Goal: Task Accomplishment & Management: Manage account settings

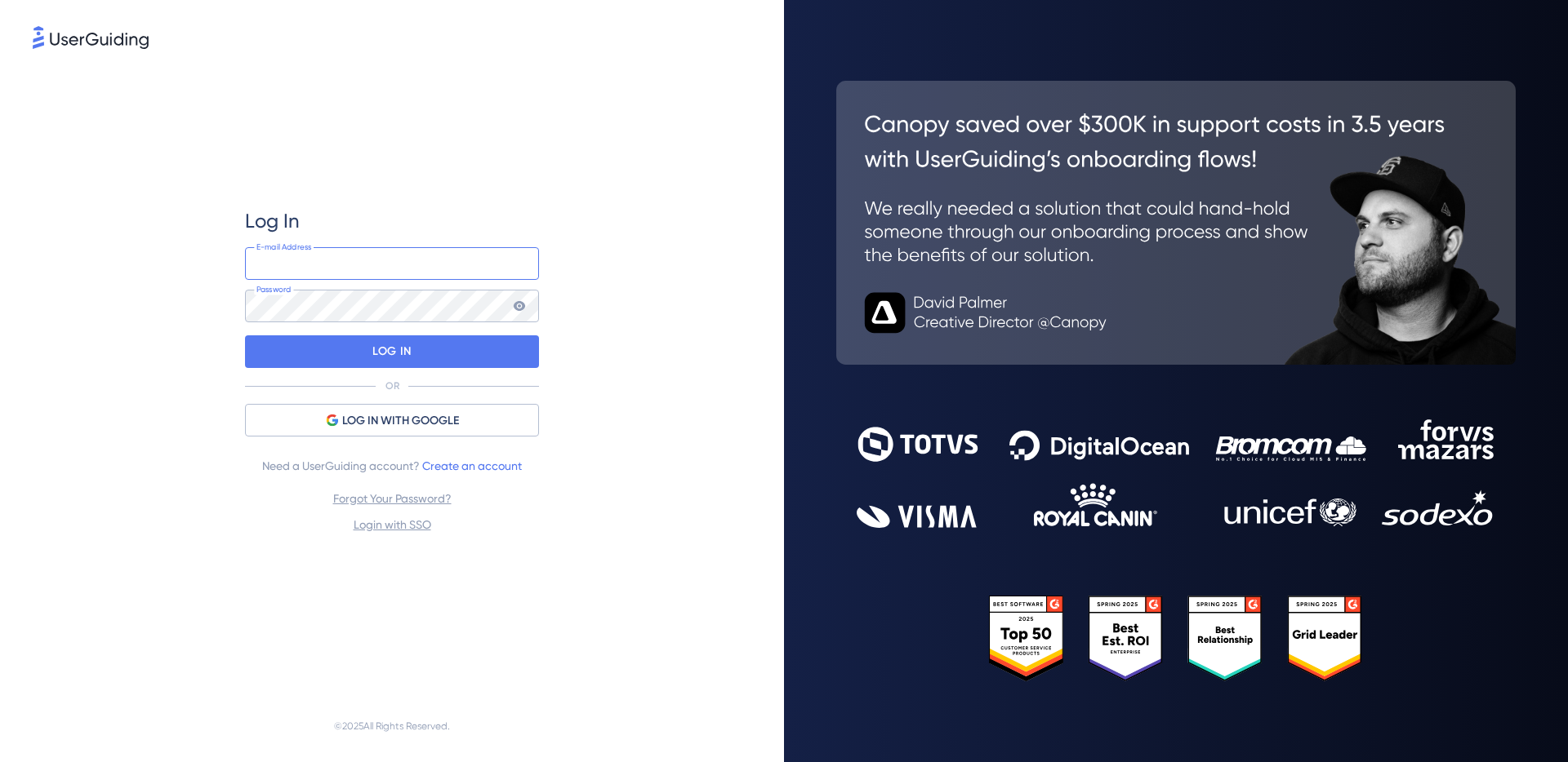
click at [325, 276] on input "email" at bounding box center [391, 263] width 294 height 32
type input "[PERSON_NAME][EMAIL_ADDRESS][DOMAIN_NAME]"
click at [587, 213] on div "Log In [PERSON_NAME][EMAIL_ADDRESS][DOMAIN_NAME] E-mail Address Password LOG IN…" at bounding box center [391, 372] width 718 height 639
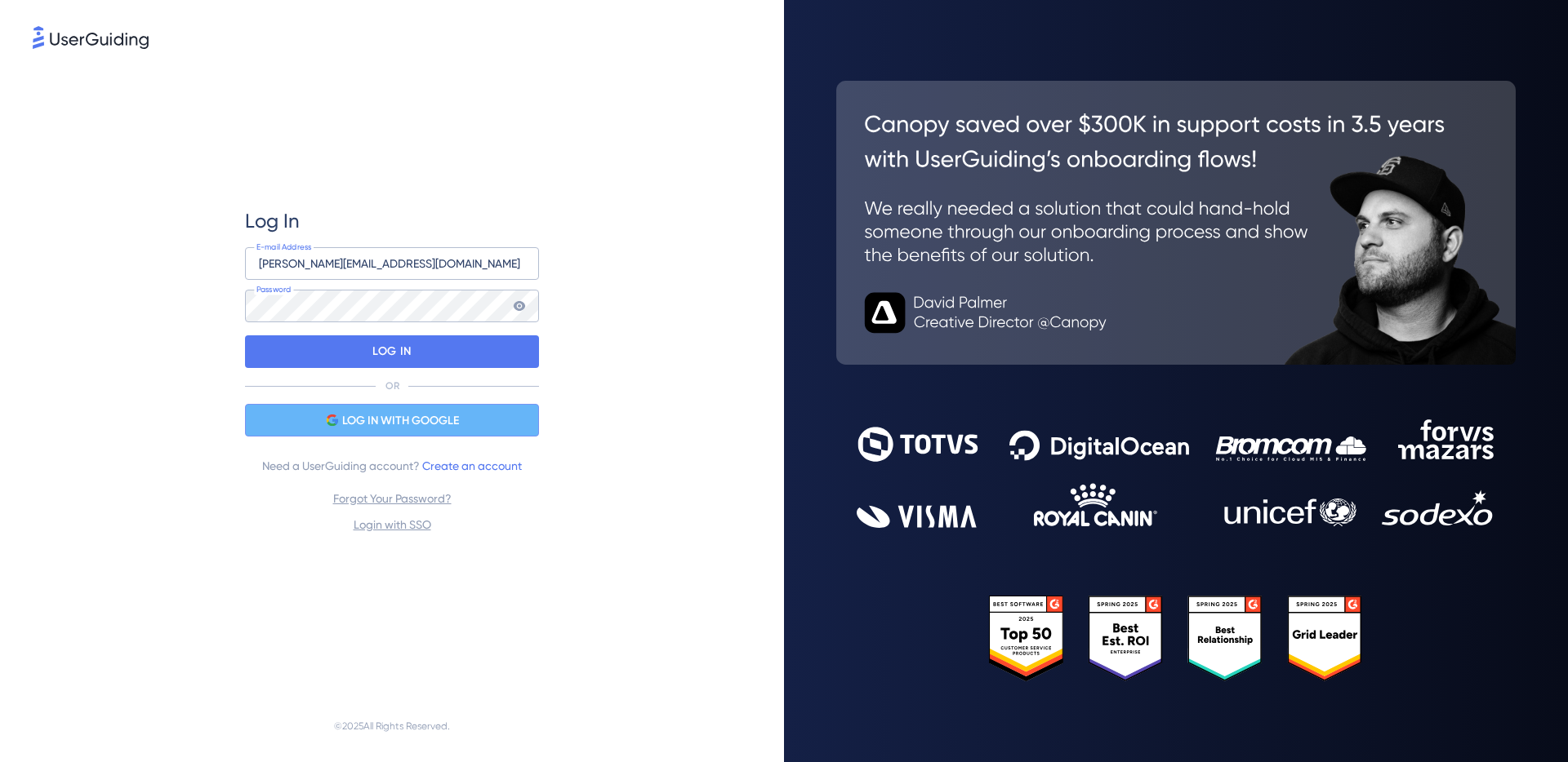
click at [383, 419] on span "LOG IN WITH GOOGLE" at bounding box center [401, 421] width 117 height 19
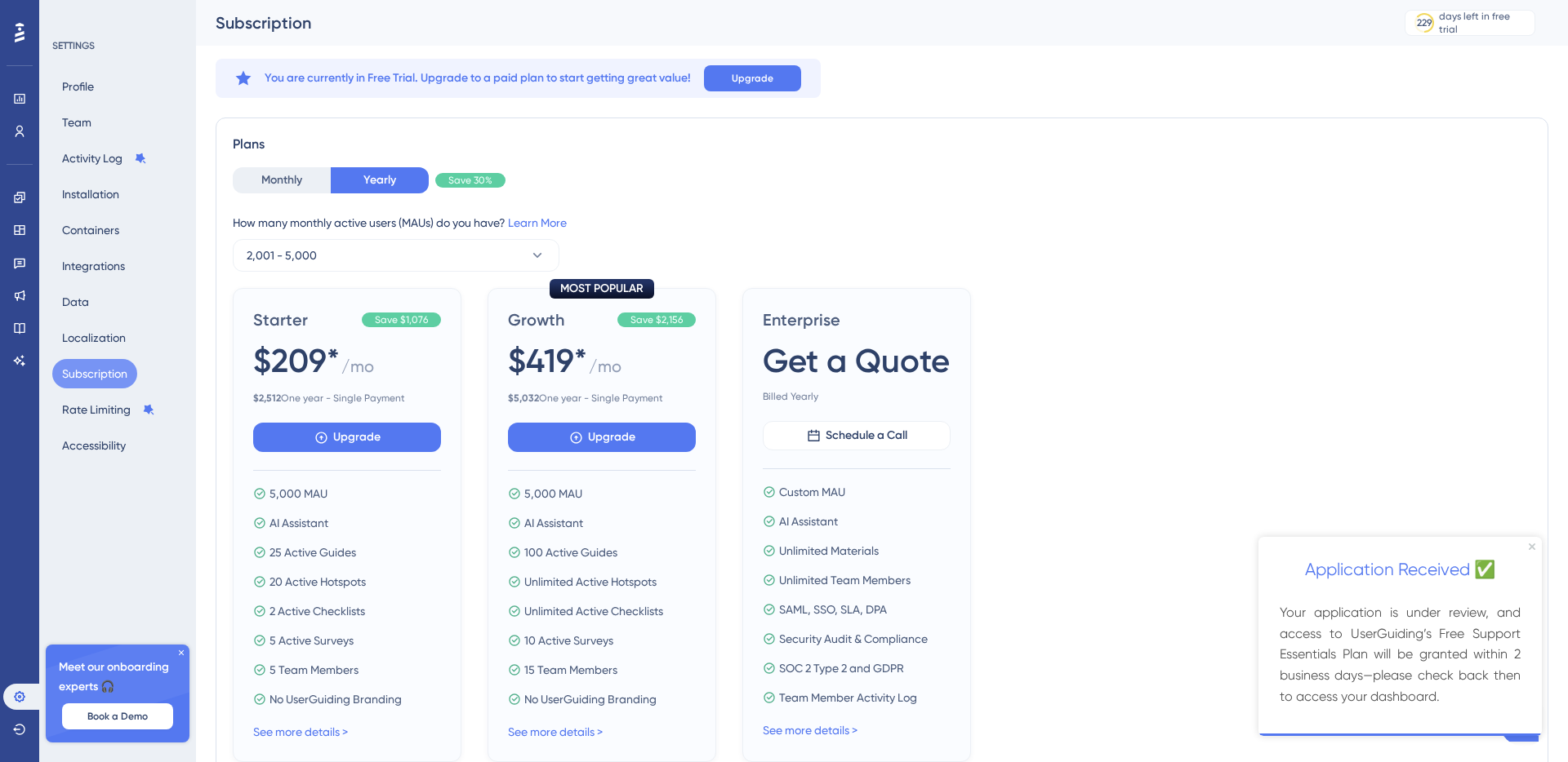
click at [1041, 217] on div "How many monthly active users ([PERSON_NAME]) do you have? Learn More" at bounding box center [882, 222] width 1298 height 19
click at [278, 186] on button "Monthly" at bounding box center [282, 180] width 98 height 26
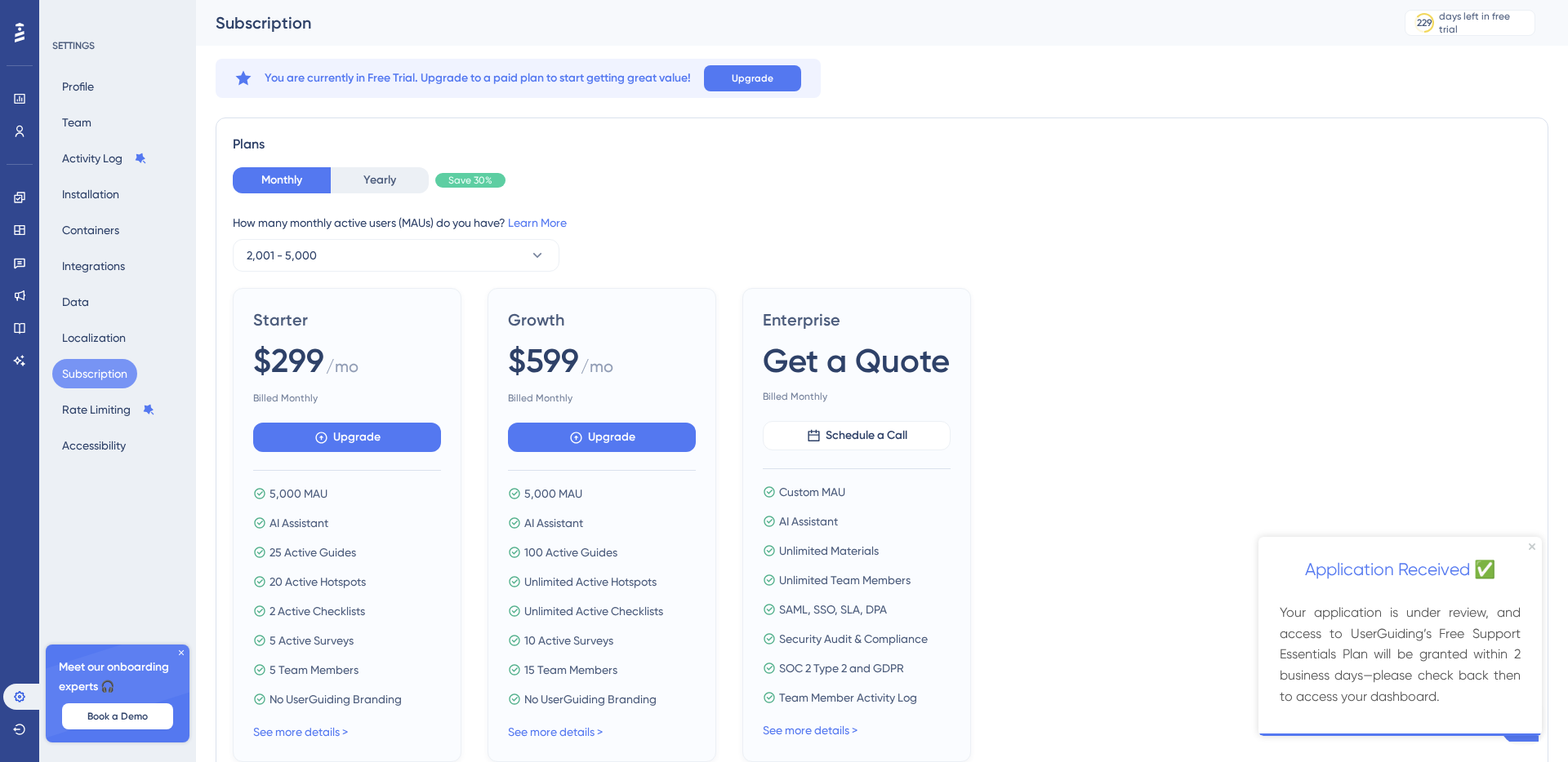
click at [1146, 253] on div "How many monthly active users ([PERSON_NAME]) do you have? Learn More 2,001 - 5…" at bounding box center [882, 242] width 1298 height 59
click at [75, 49] on div "SETTINGS" at bounding box center [119, 46] width 133 height 13
click at [87, 89] on button "Profile" at bounding box center [78, 87] width 52 height 29
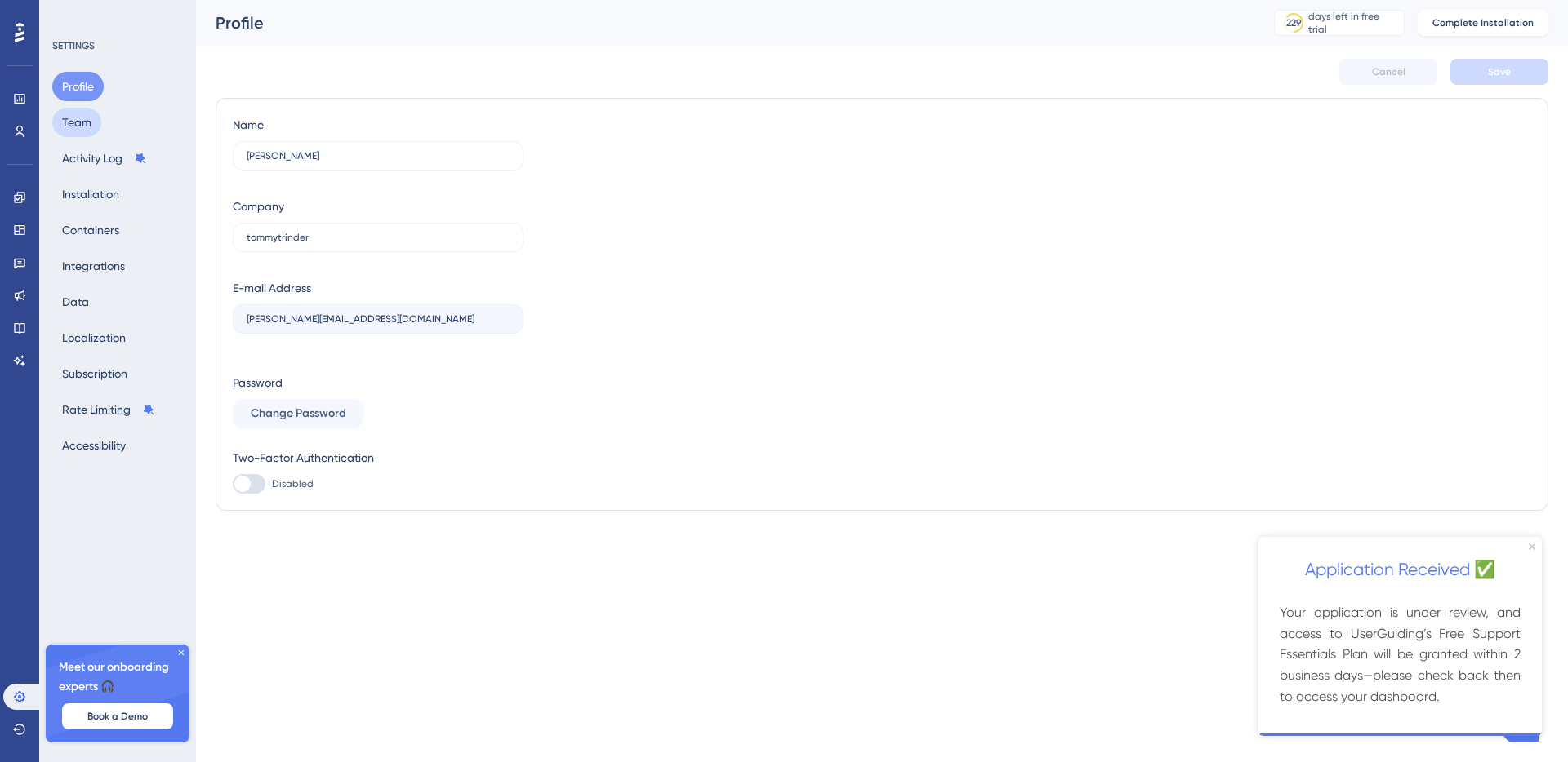
click at [68, 119] on button "Team" at bounding box center [76, 122] width 49 height 29
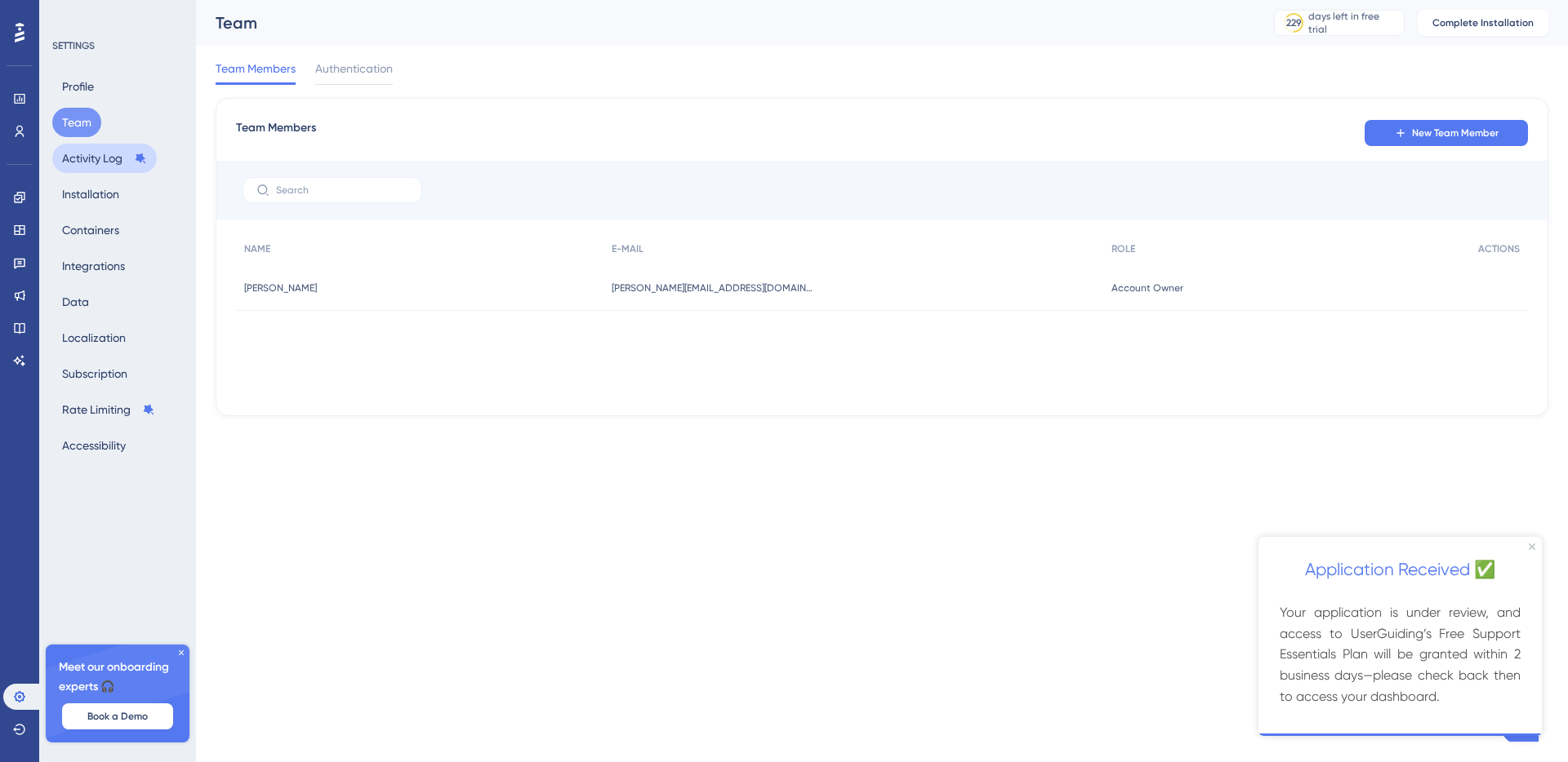
click at [118, 154] on button "Activity Log" at bounding box center [105, 158] width 105 height 29
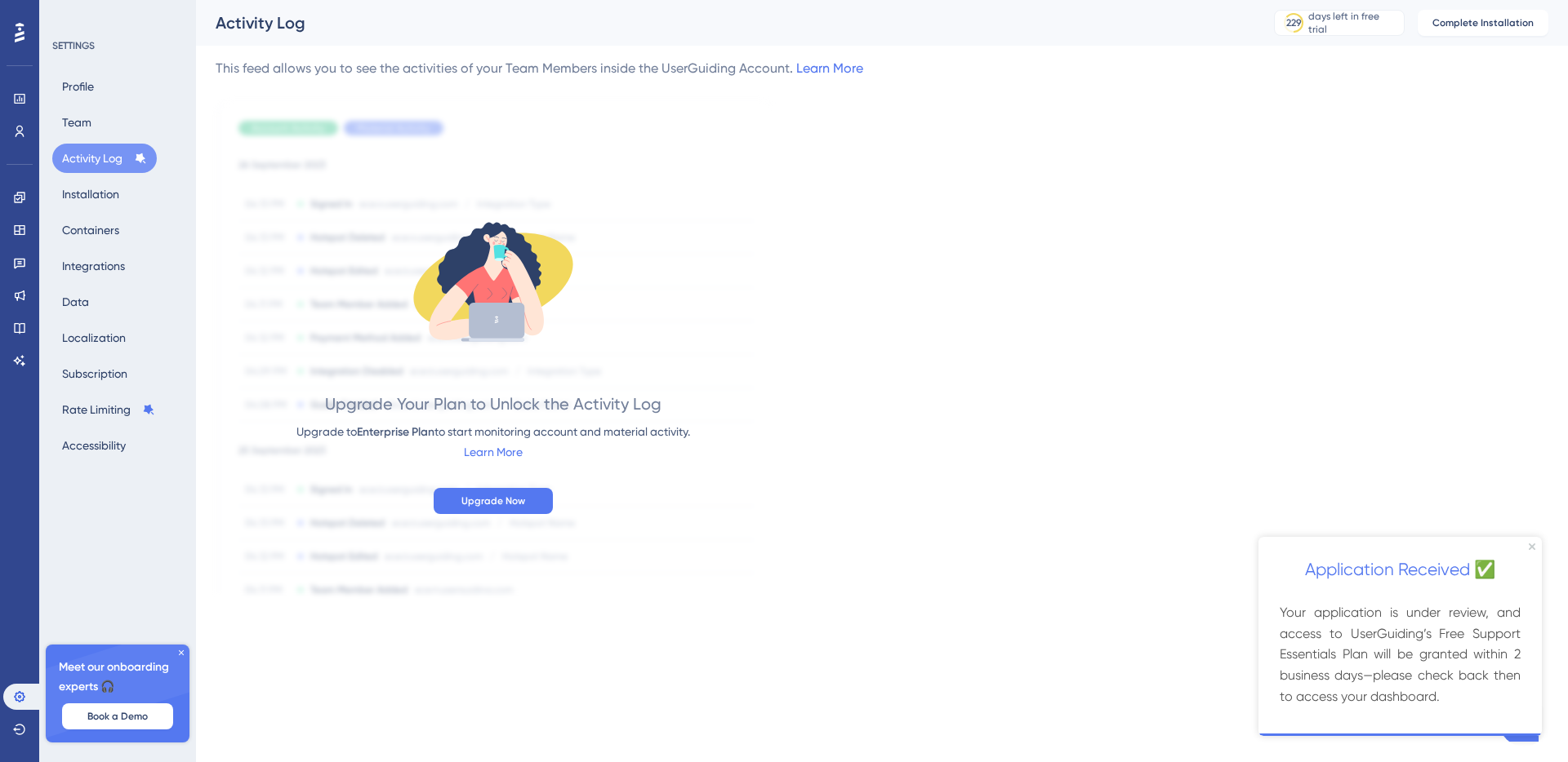
click at [123, 150] on button "Activity Log" at bounding box center [105, 158] width 105 height 29
click at [105, 181] on button "Installation" at bounding box center [90, 194] width 76 height 29
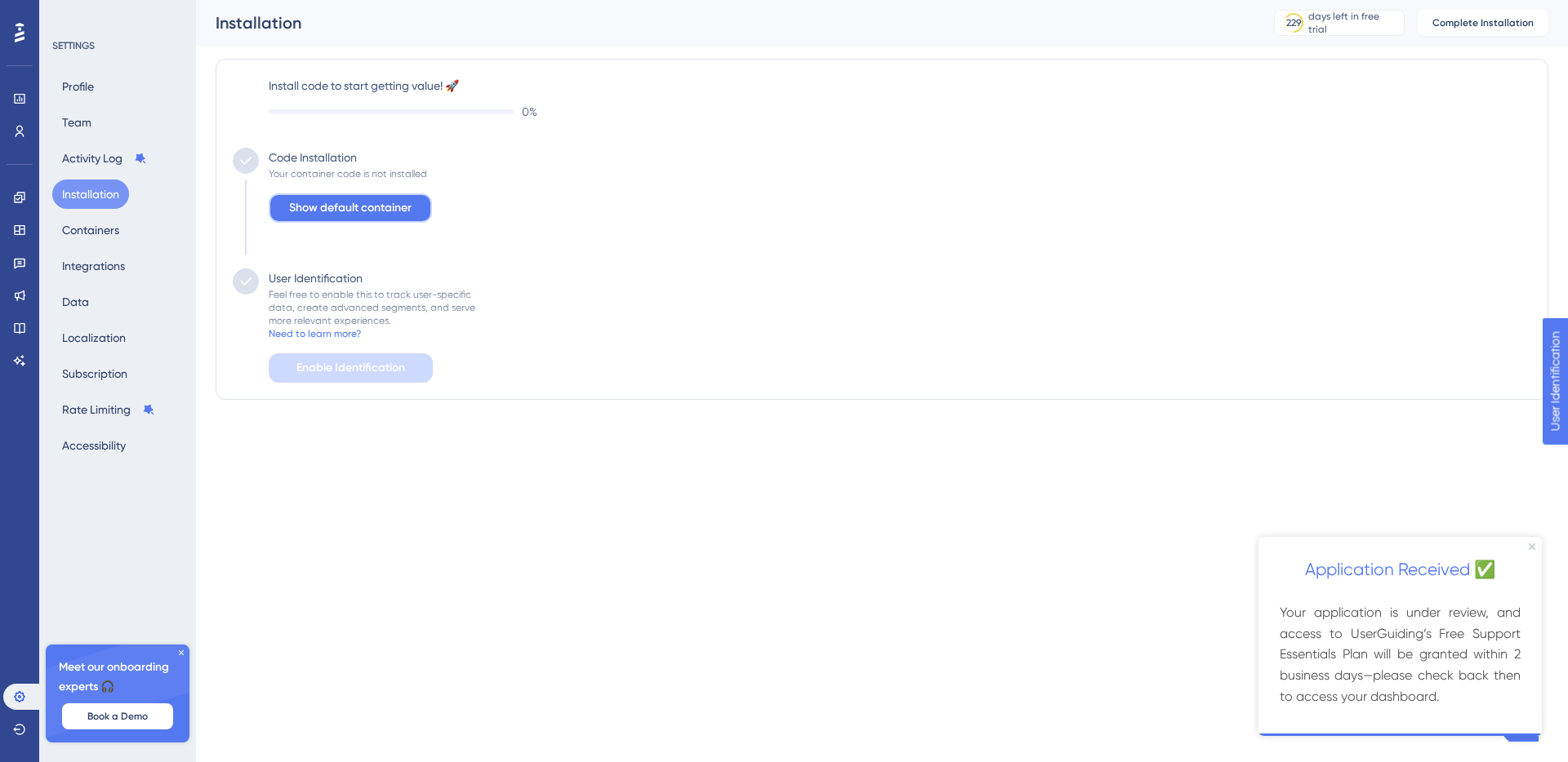
click at [341, 205] on span "Show default container" at bounding box center [350, 208] width 122 height 19
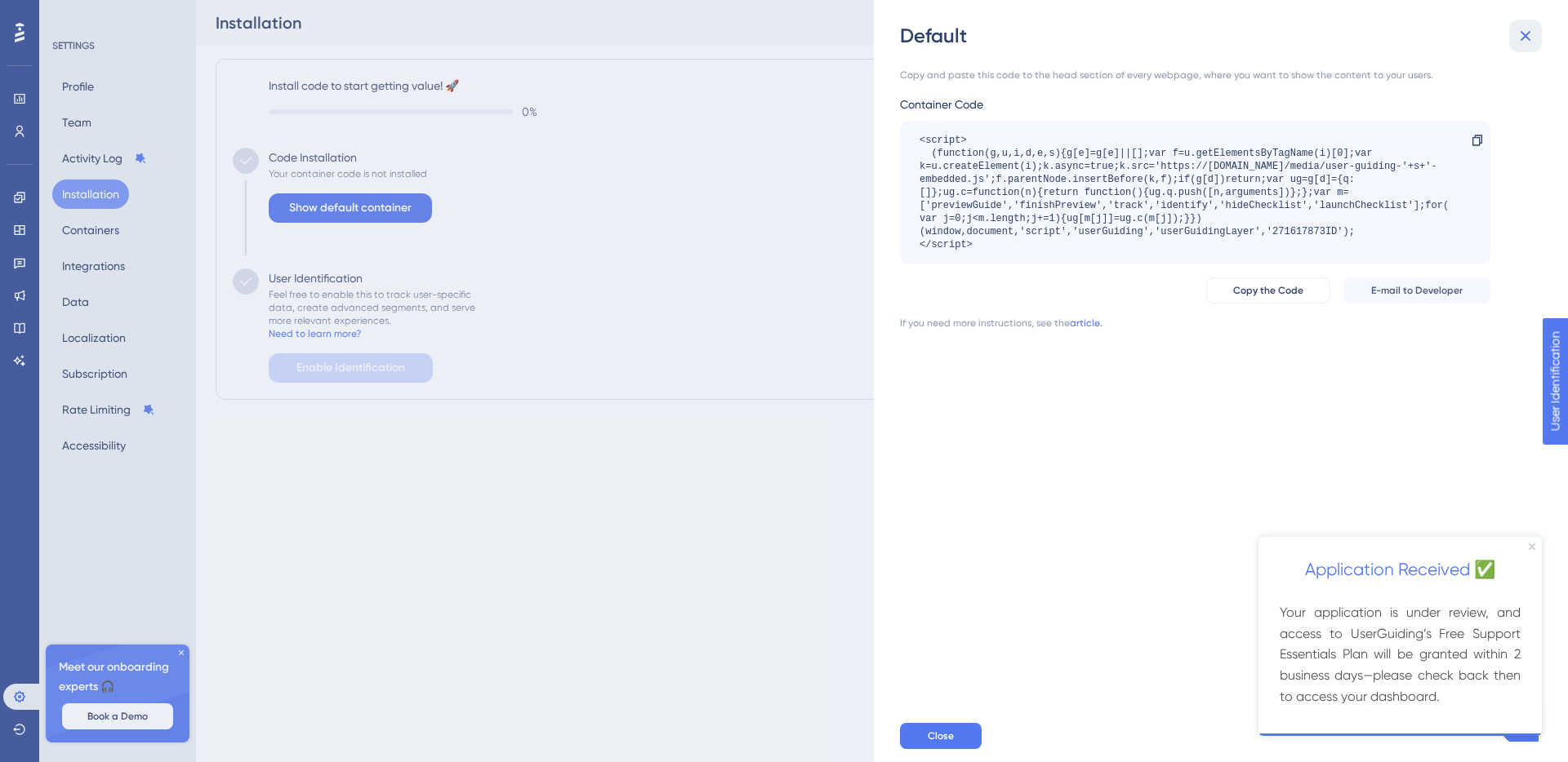
click at [1527, 37] on icon at bounding box center [1526, 37] width 11 height 11
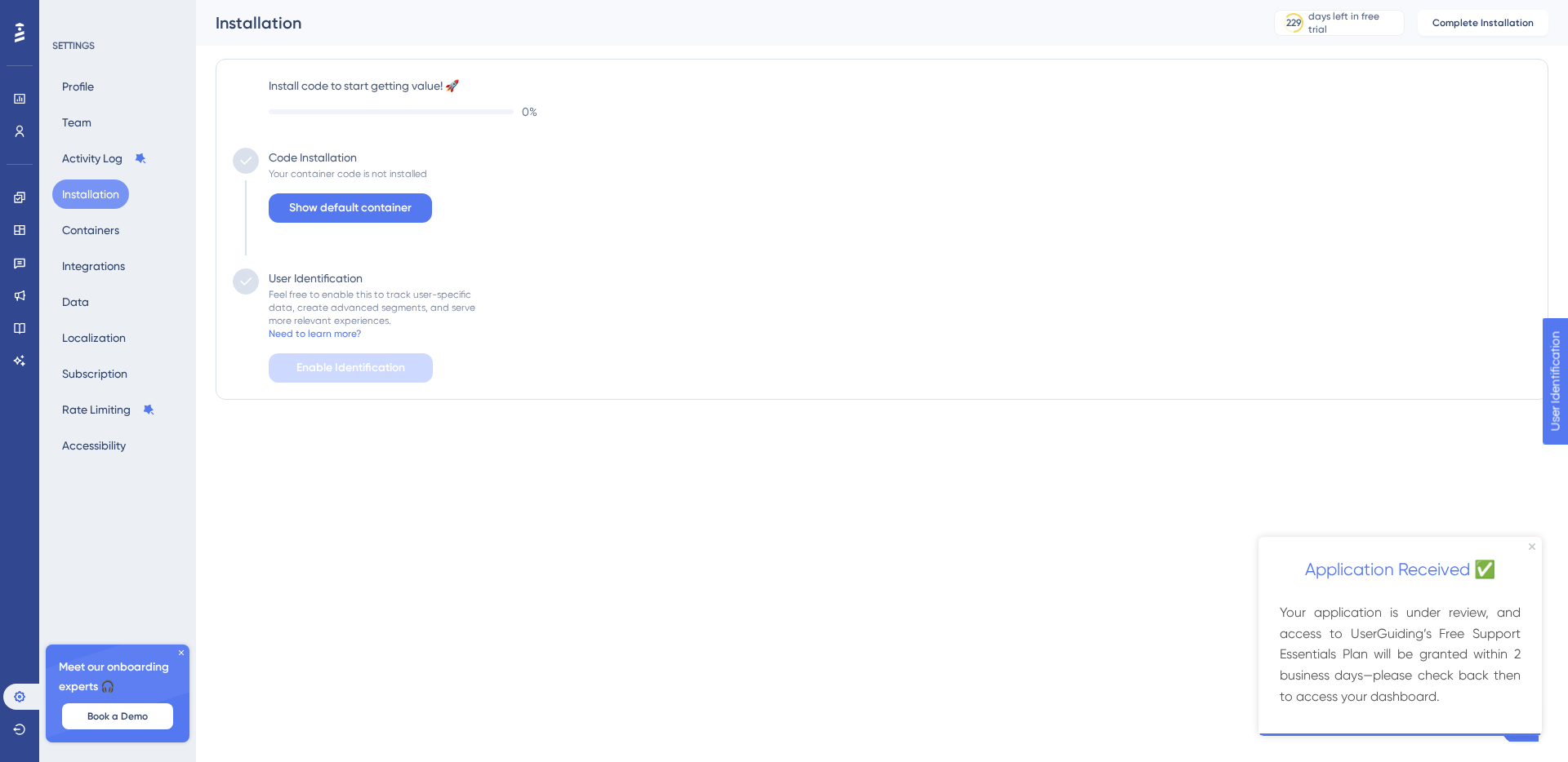
click at [697, 0] on html "Performance Users Engagement Widgets Feedback Product Updates Knowledge Base AI…" at bounding box center [784, 0] width 1568 height 0
click at [63, 225] on button "Containers" at bounding box center [90, 230] width 76 height 29
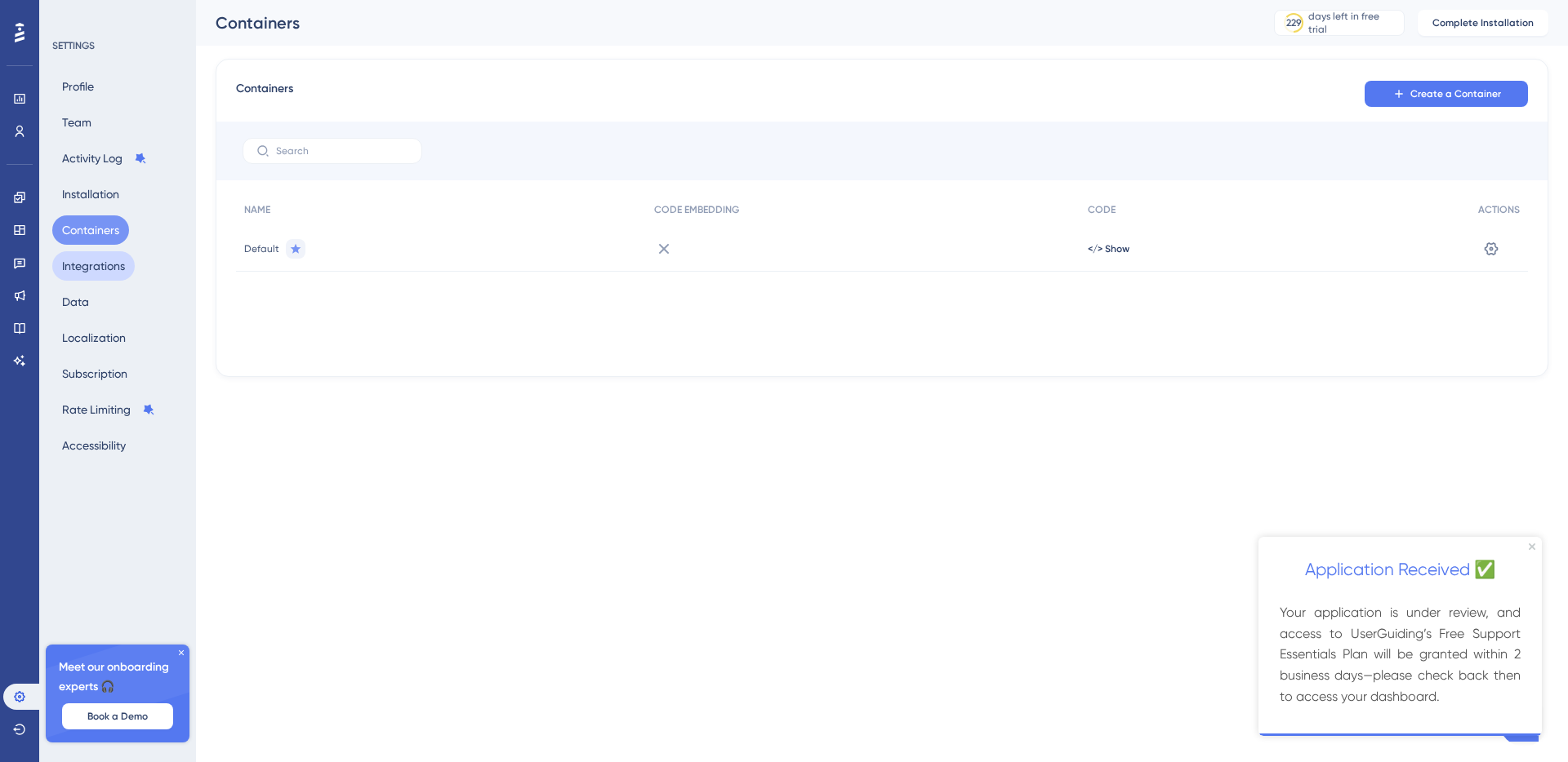
click at [94, 274] on button "Integrations" at bounding box center [94, 266] width 83 height 29
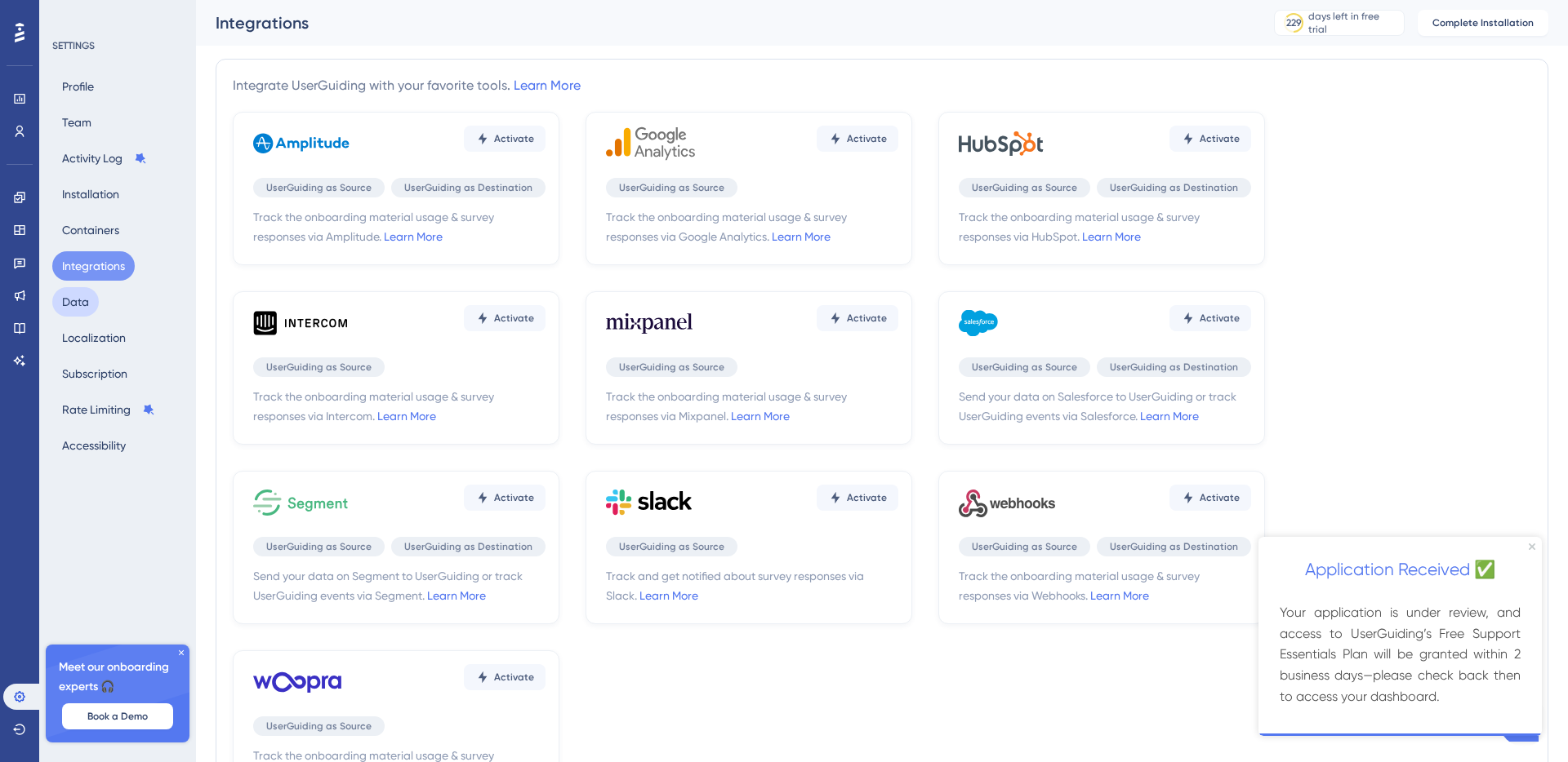
click at [80, 303] on button "Data" at bounding box center [75, 302] width 47 height 29
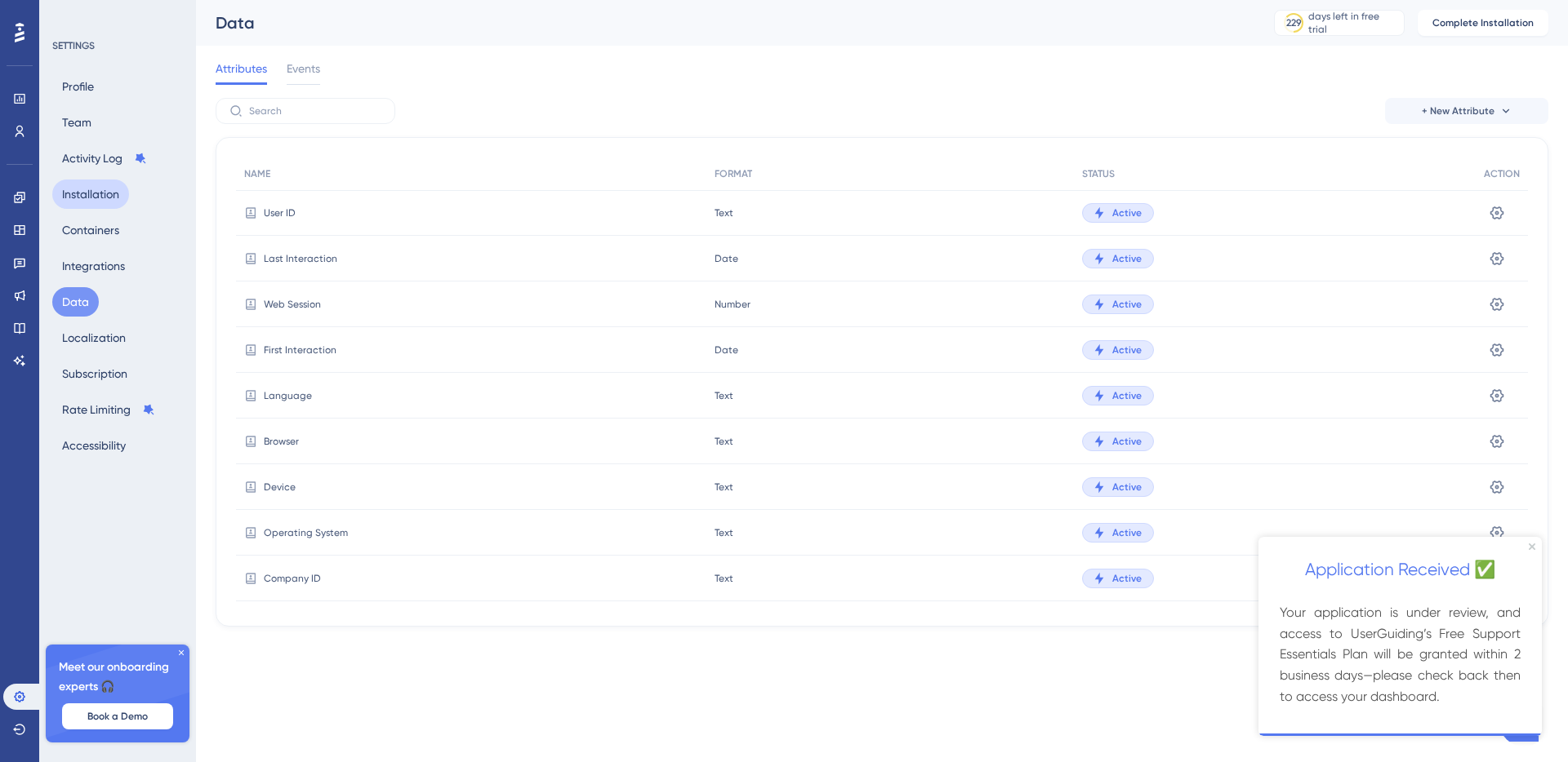
click at [84, 198] on button "Installation" at bounding box center [90, 194] width 76 height 29
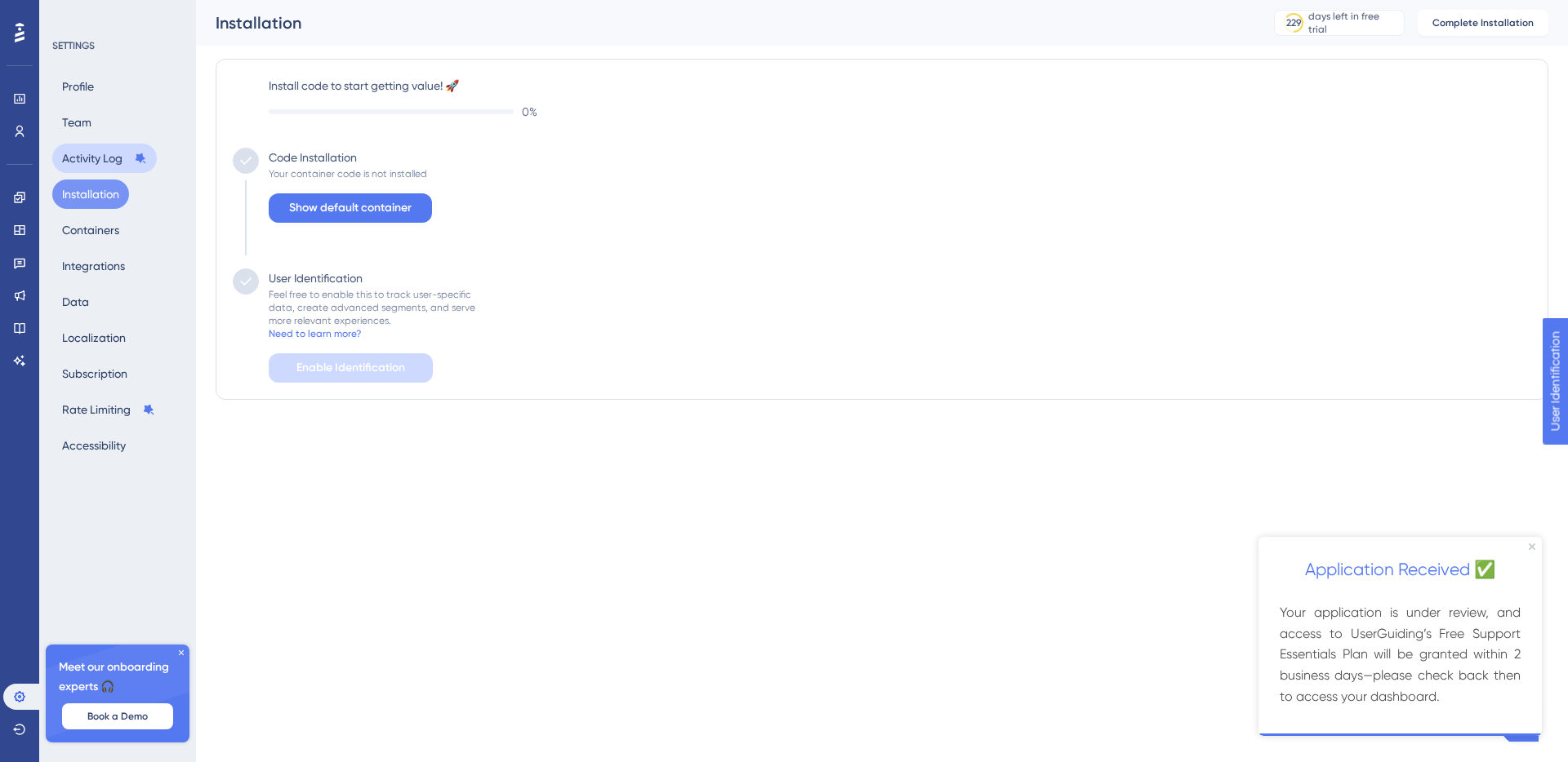
click at [87, 148] on button "Activity Log" at bounding box center [105, 158] width 105 height 29
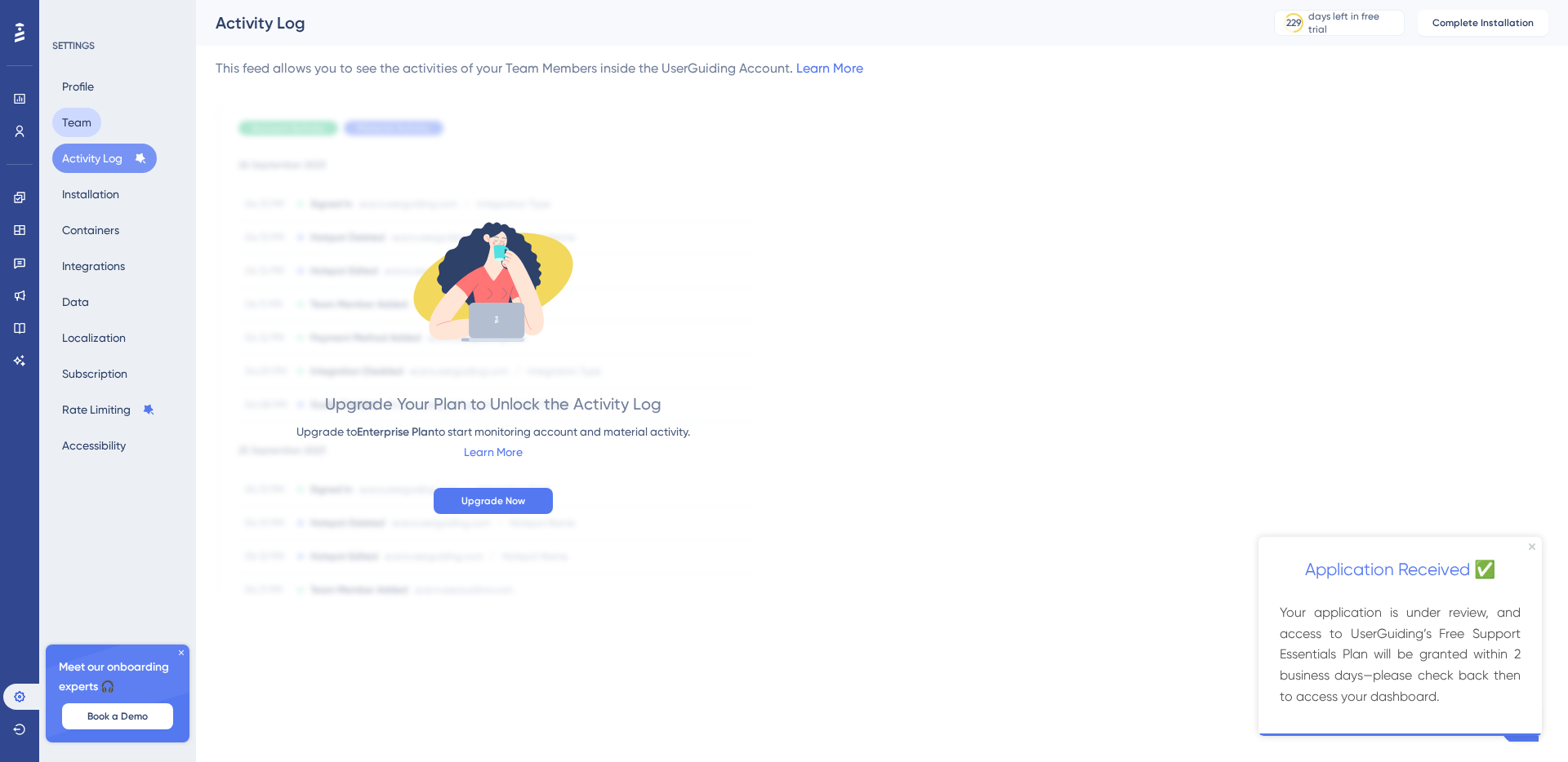
click at [83, 128] on button "Team" at bounding box center [76, 122] width 49 height 29
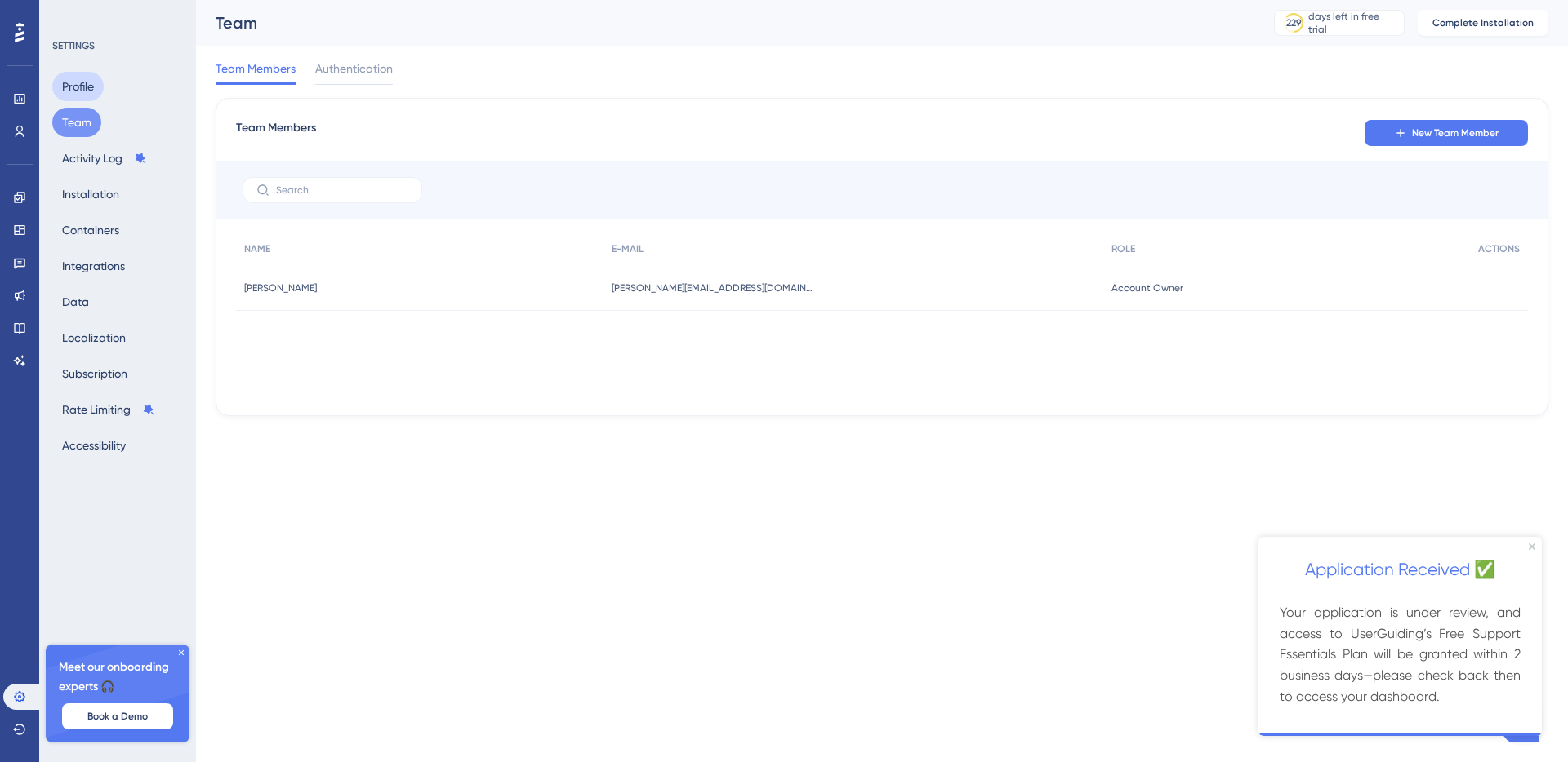
click at [75, 84] on button "Profile" at bounding box center [78, 87] width 52 height 29
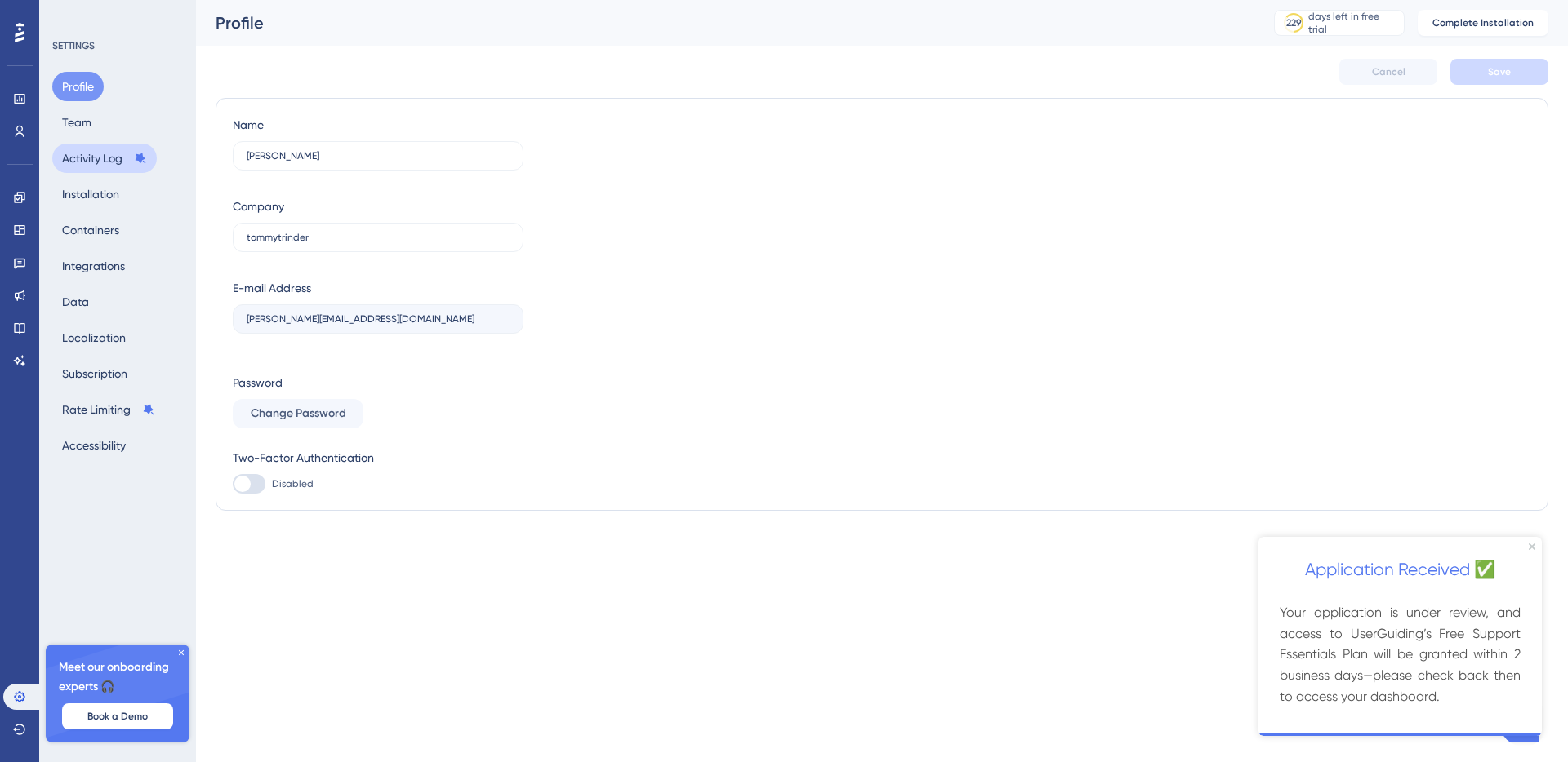
click at [88, 159] on button "Activity Log" at bounding box center [105, 158] width 105 height 29
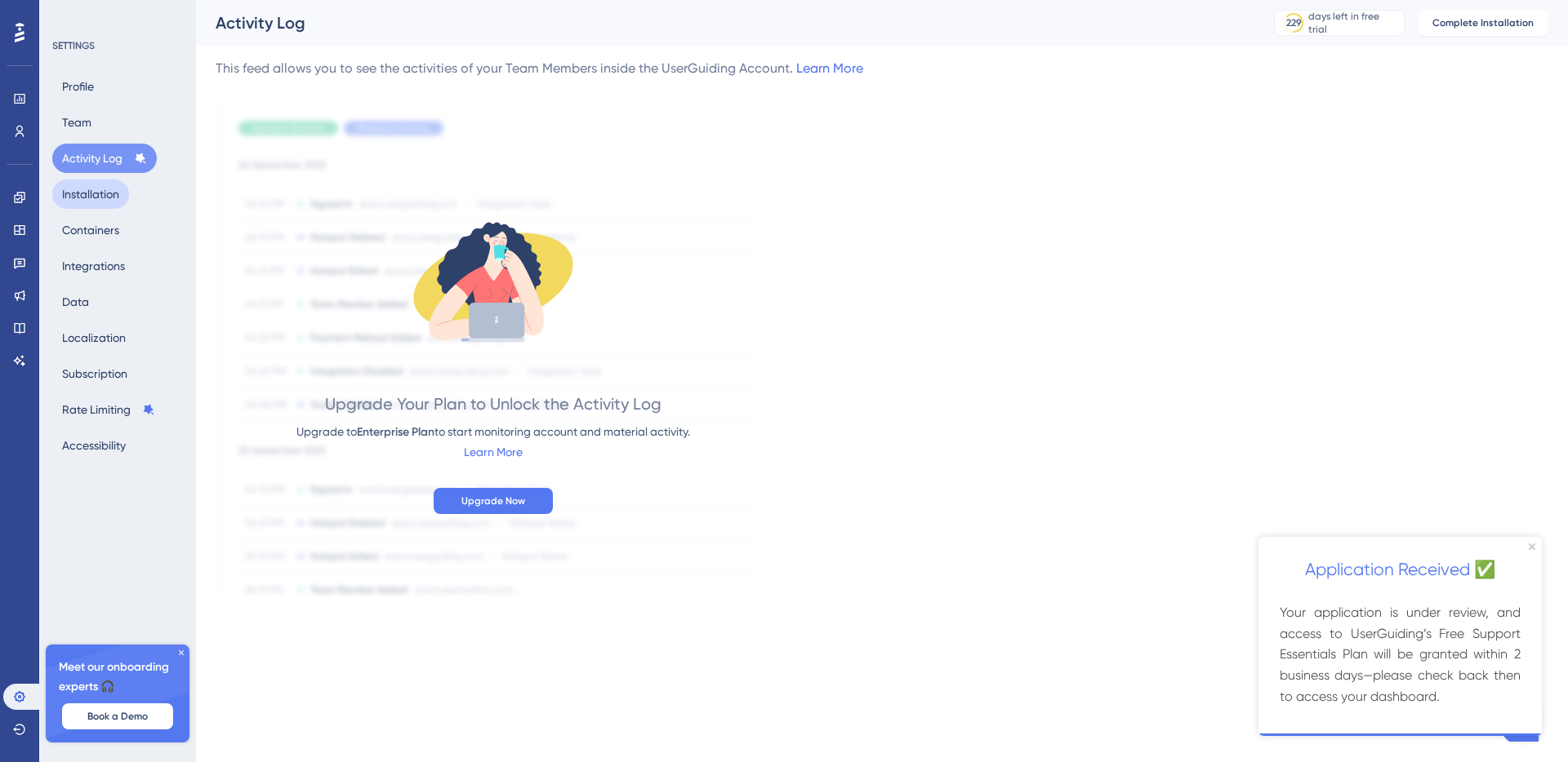
click at [87, 184] on button "Installation" at bounding box center [90, 194] width 76 height 29
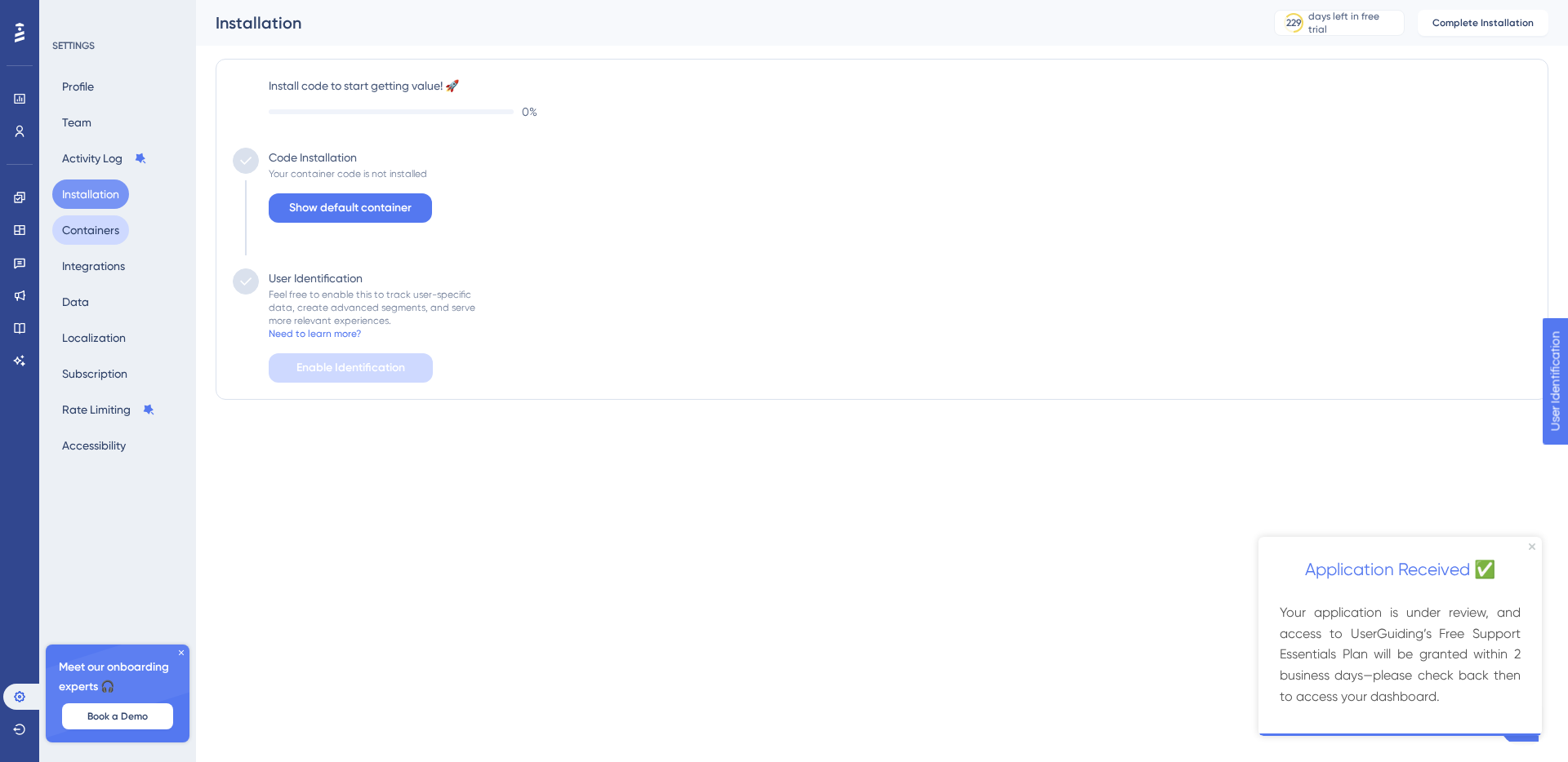
click at [90, 222] on button "Containers" at bounding box center [90, 230] width 76 height 29
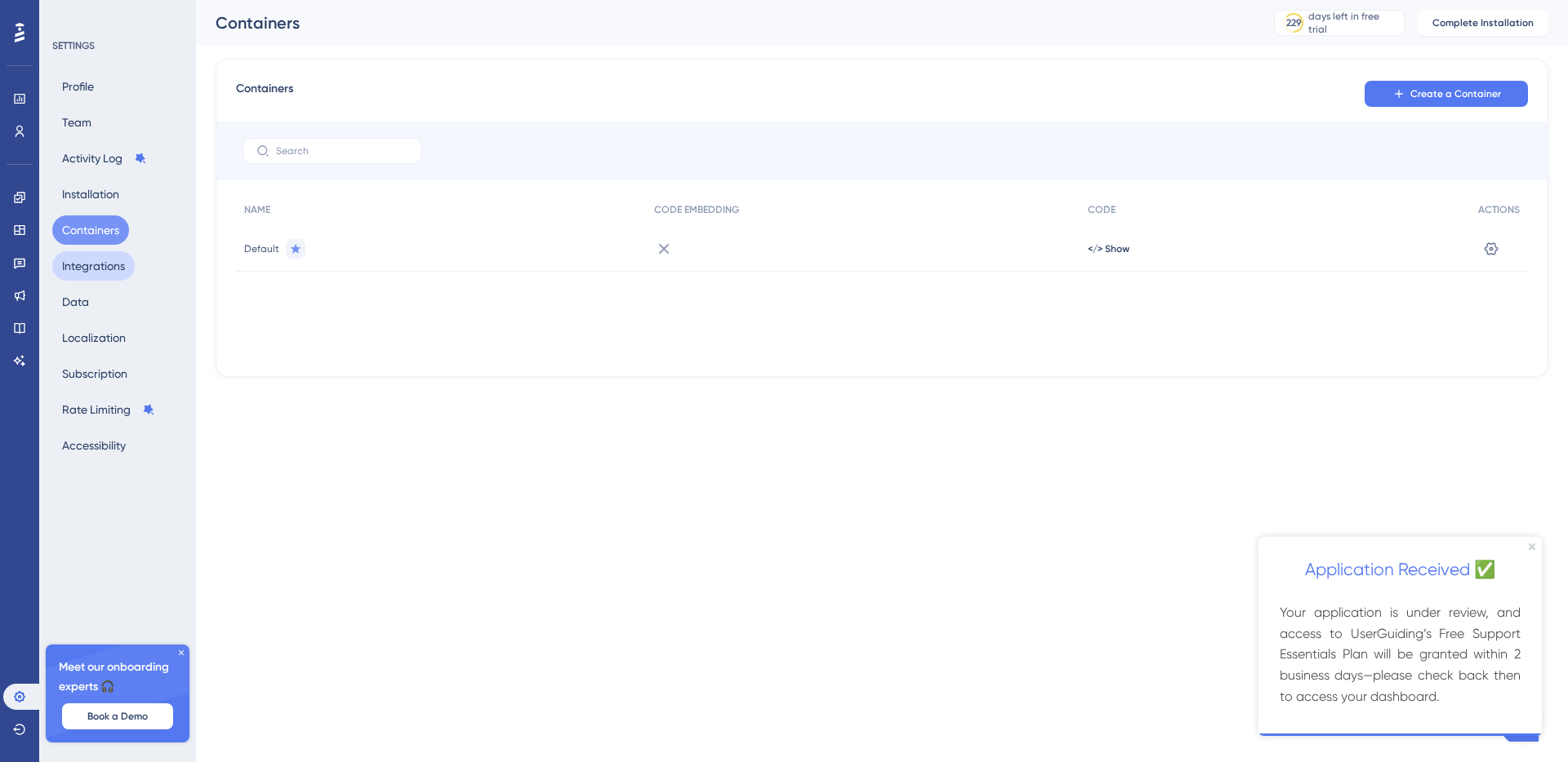
click at [91, 260] on button "Integrations" at bounding box center [94, 266] width 83 height 29
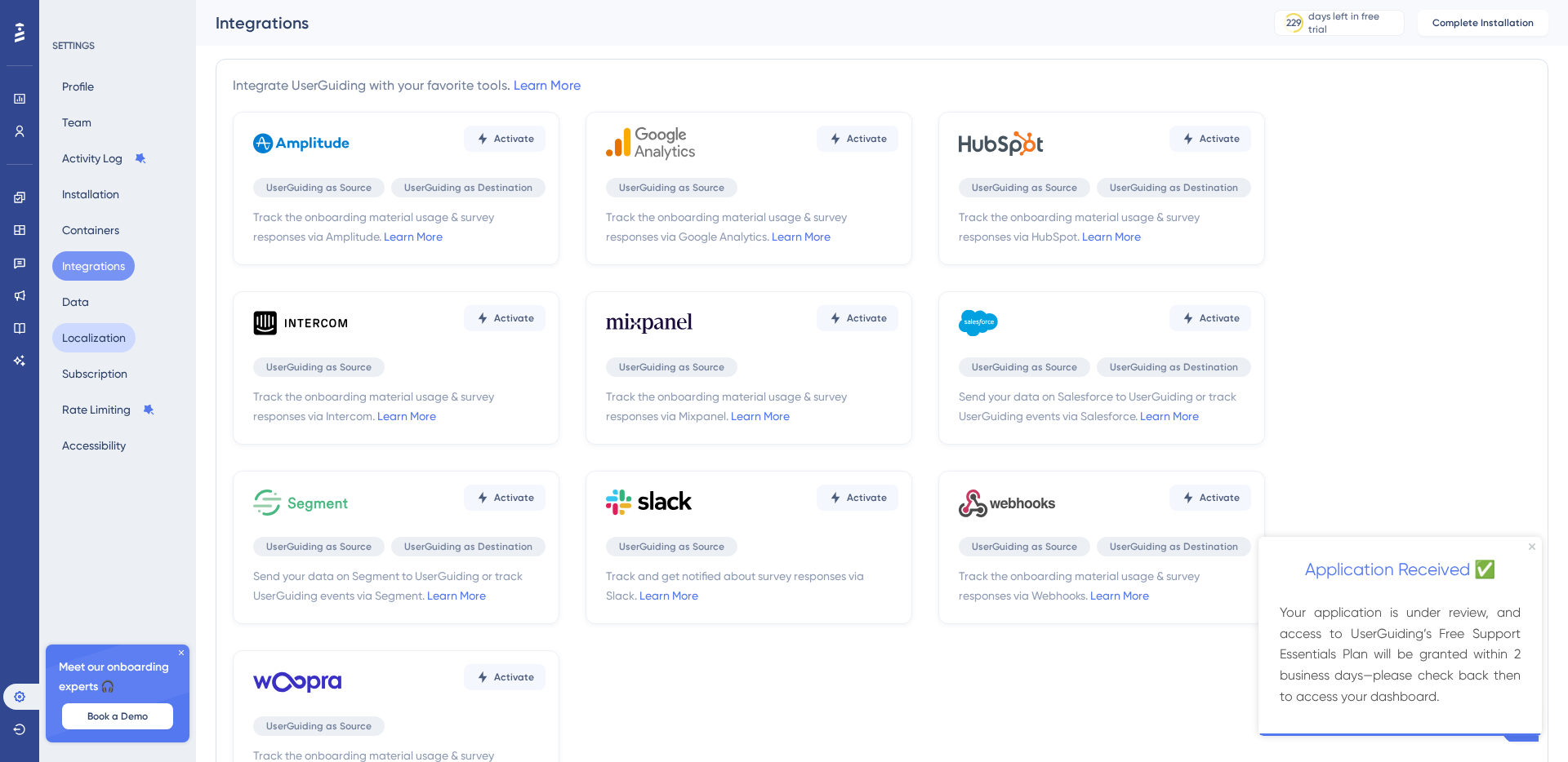
click at [106, 328] on button "Localization" at bounding box center [94, 338] width 83 height 29
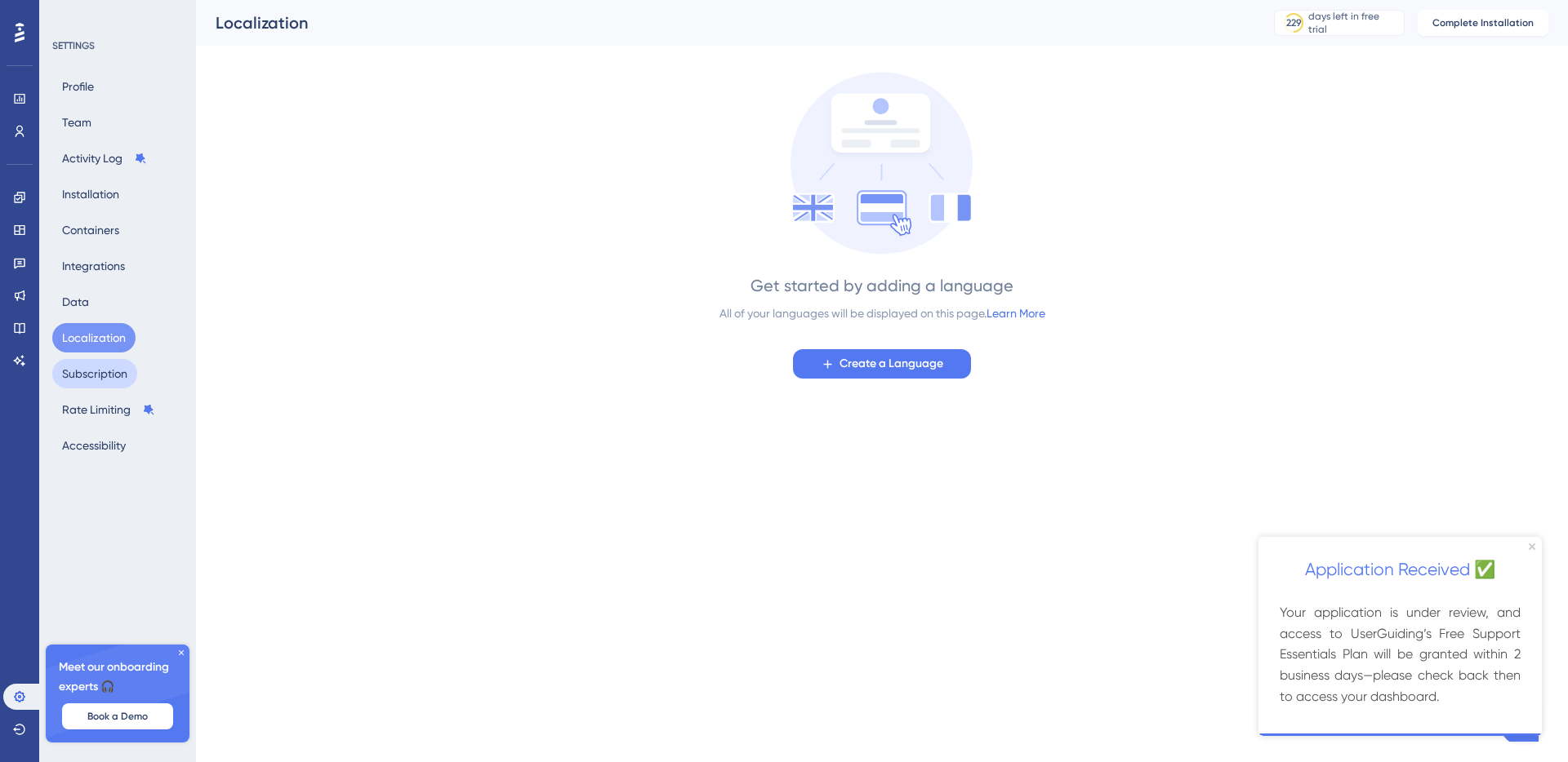
click at [103, 379] on button "Subscription" at bounding box center [95, 374] width 85 height 29
